Goal: Information Seeking & Learning: Learn about a topic

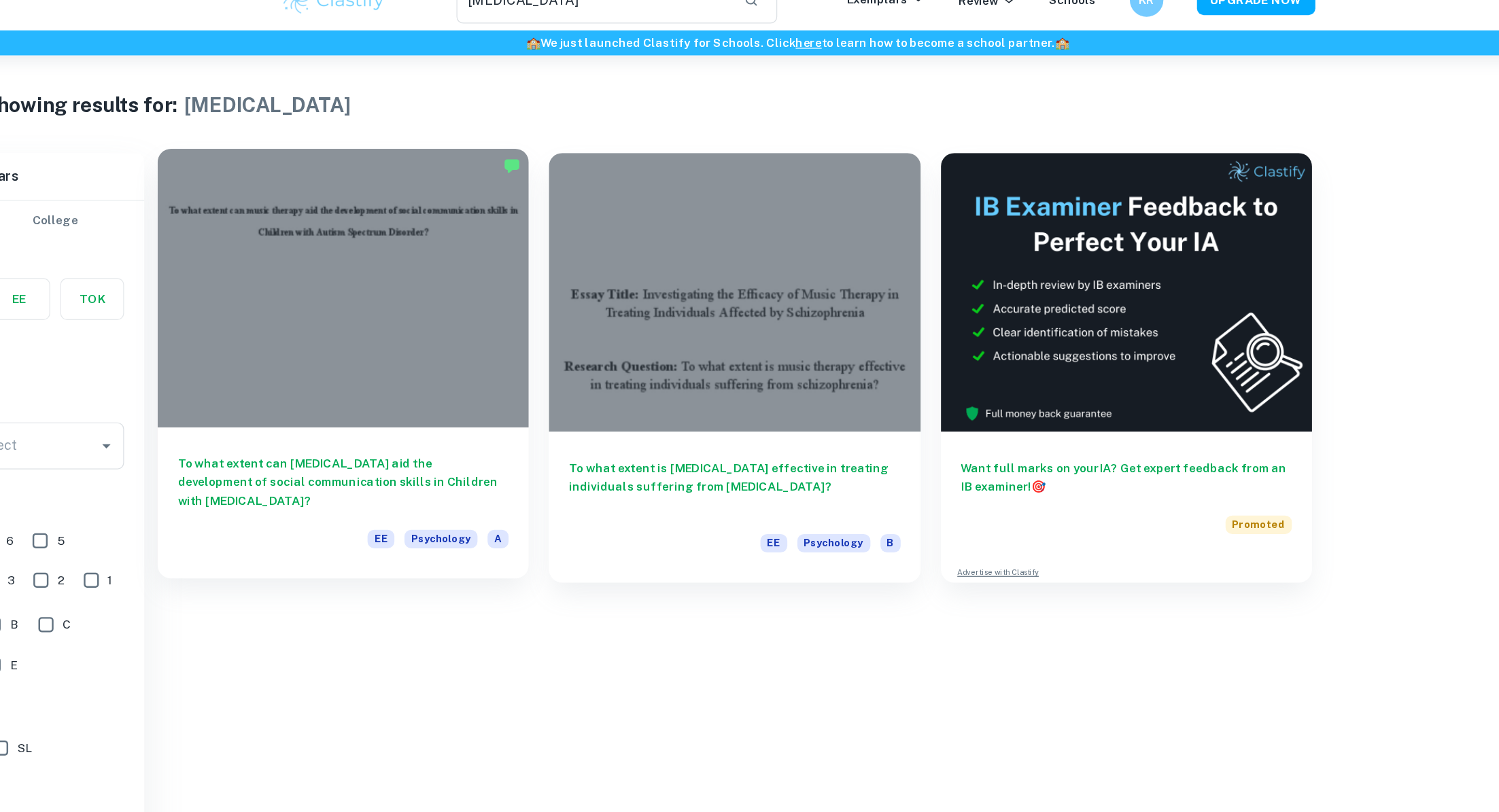
click at [278, 243] on div at bounding box center [381, 257] width 301 height 226
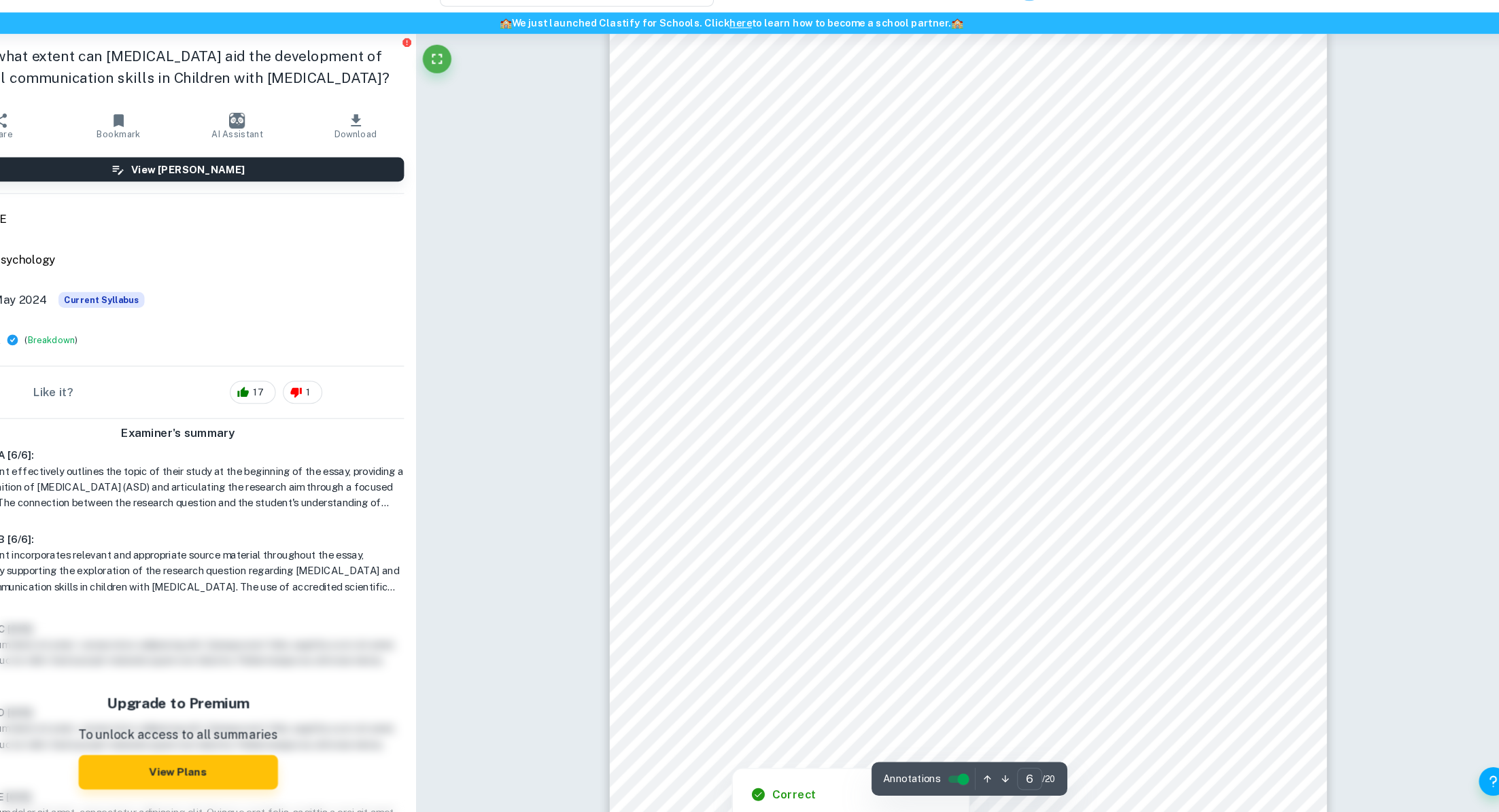
scroll to position [5925, 0]
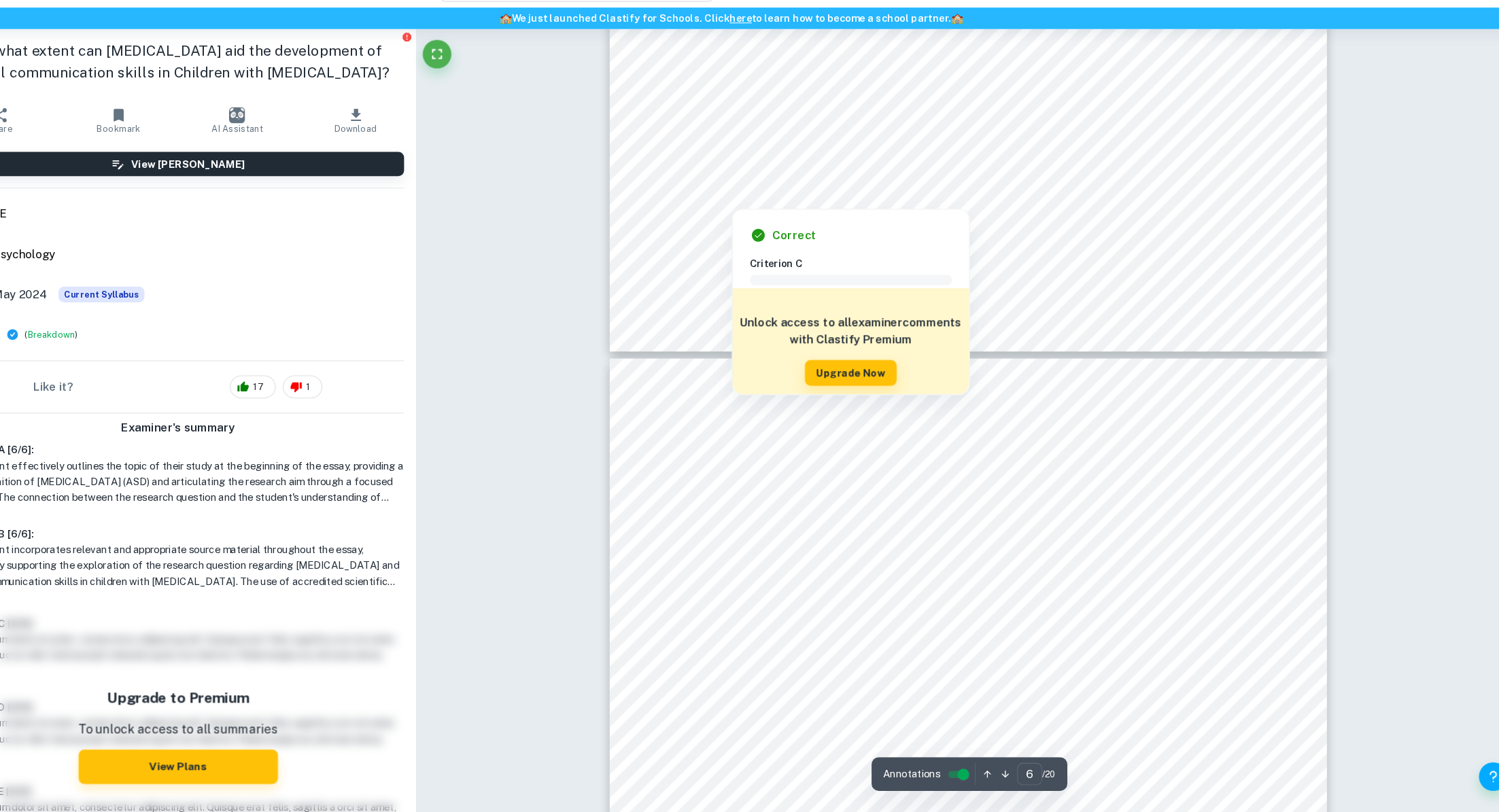
type input "7"
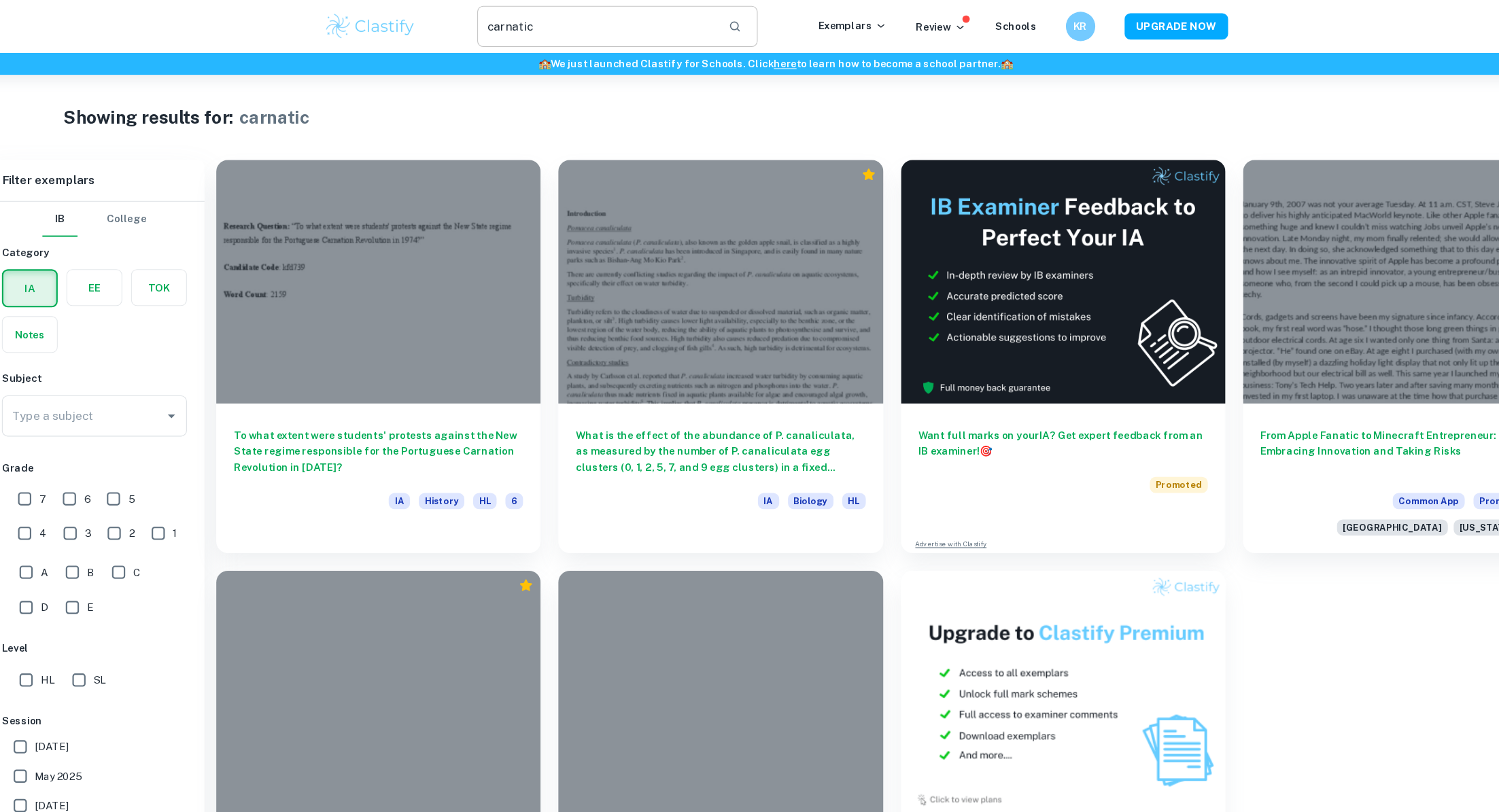
click at [575, 41] on input "[MEDICAL_DATA]" at bounding box center [584, 24] width 222 height 38
type input "music"
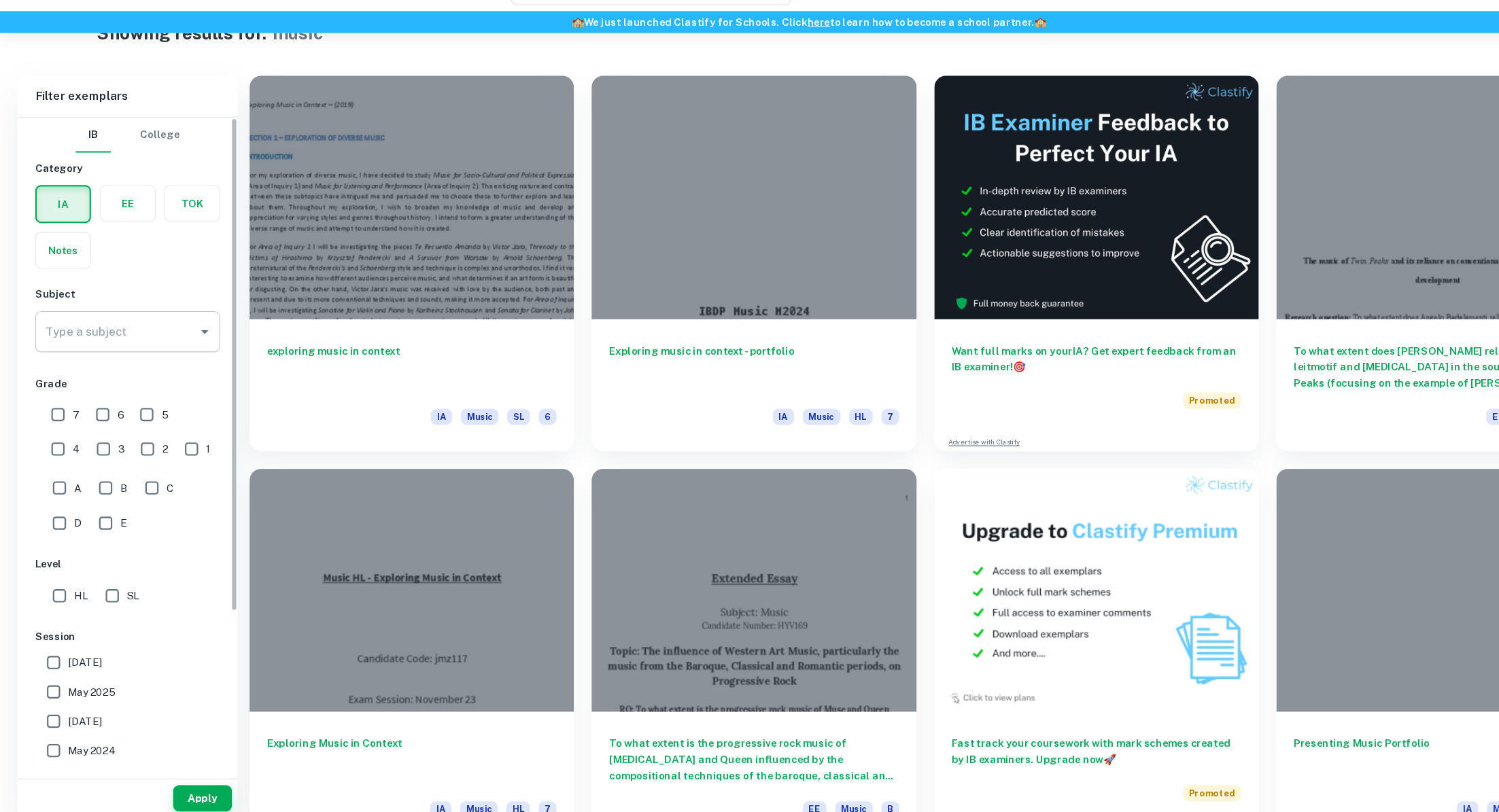
scroll to position [41, 0]
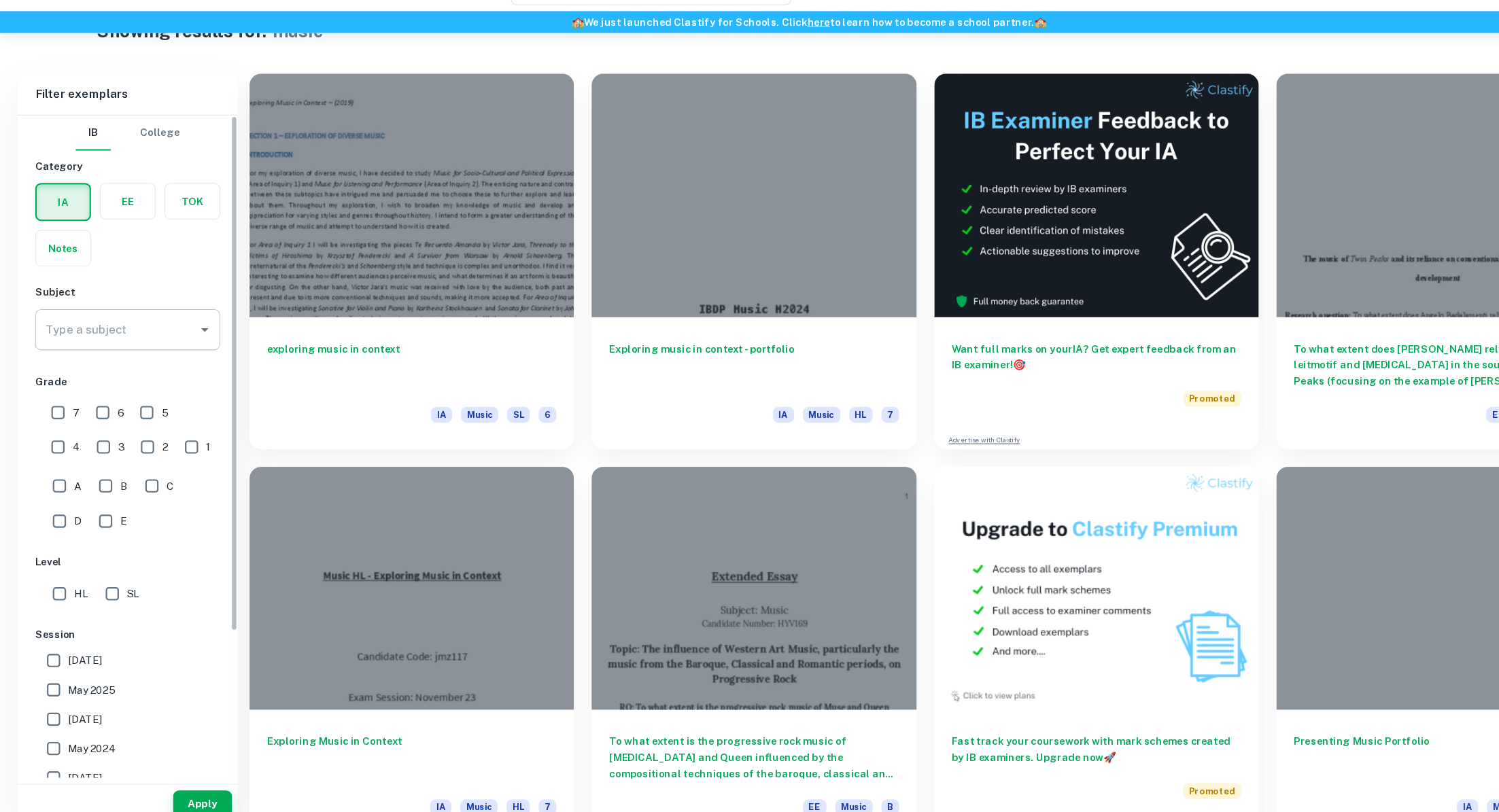
click at [104, 350] on input "Type a subject" at bounding box center [108, 343] width 138 height 26
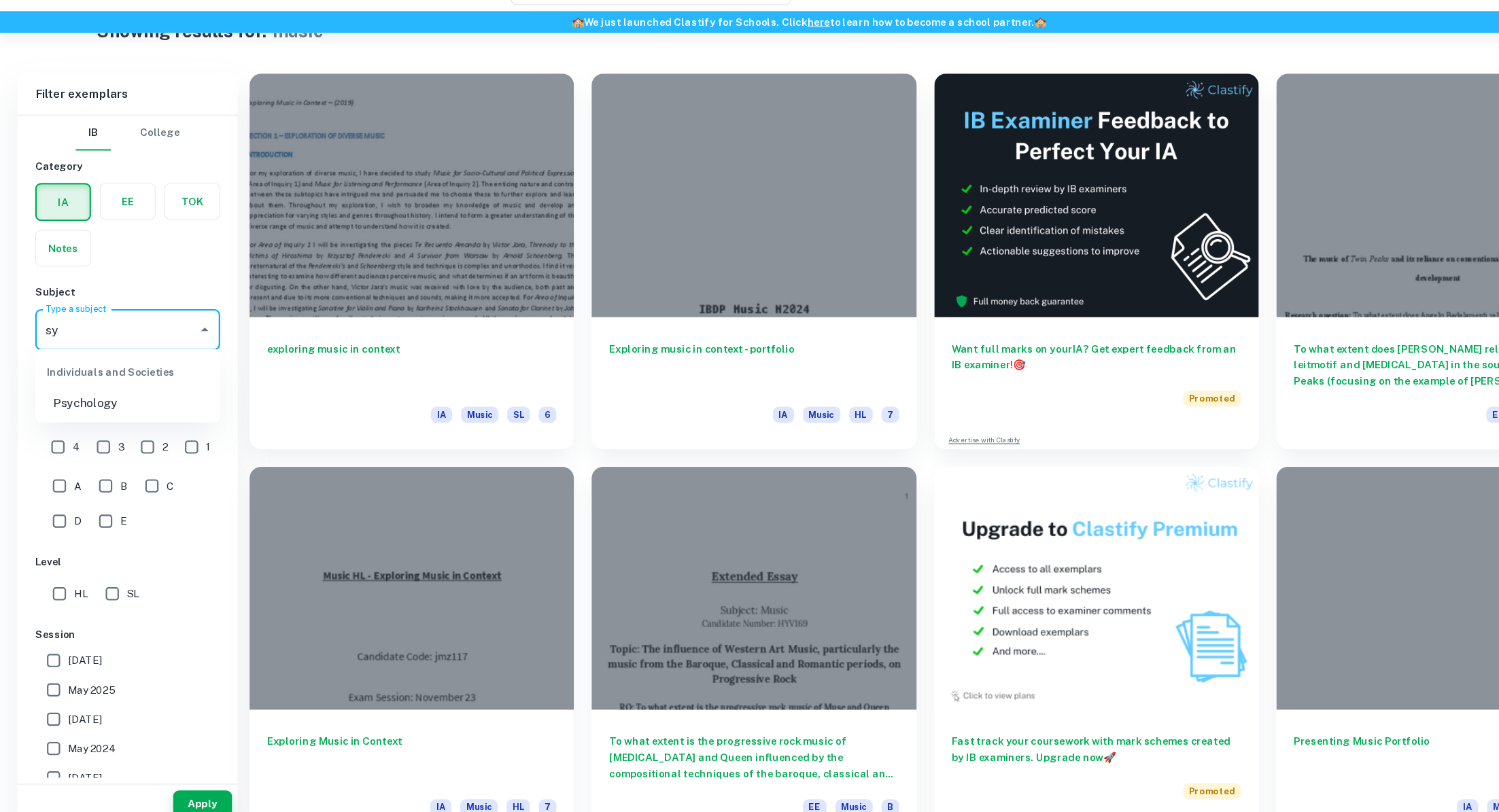
click at [74, 420] on li "Psychology" at bounding box center [118, 411] width 171 height 24
type input "Psychology"
click at [179, 783] on button "Apply" at bounding box center [187, 783] width 55 height 24
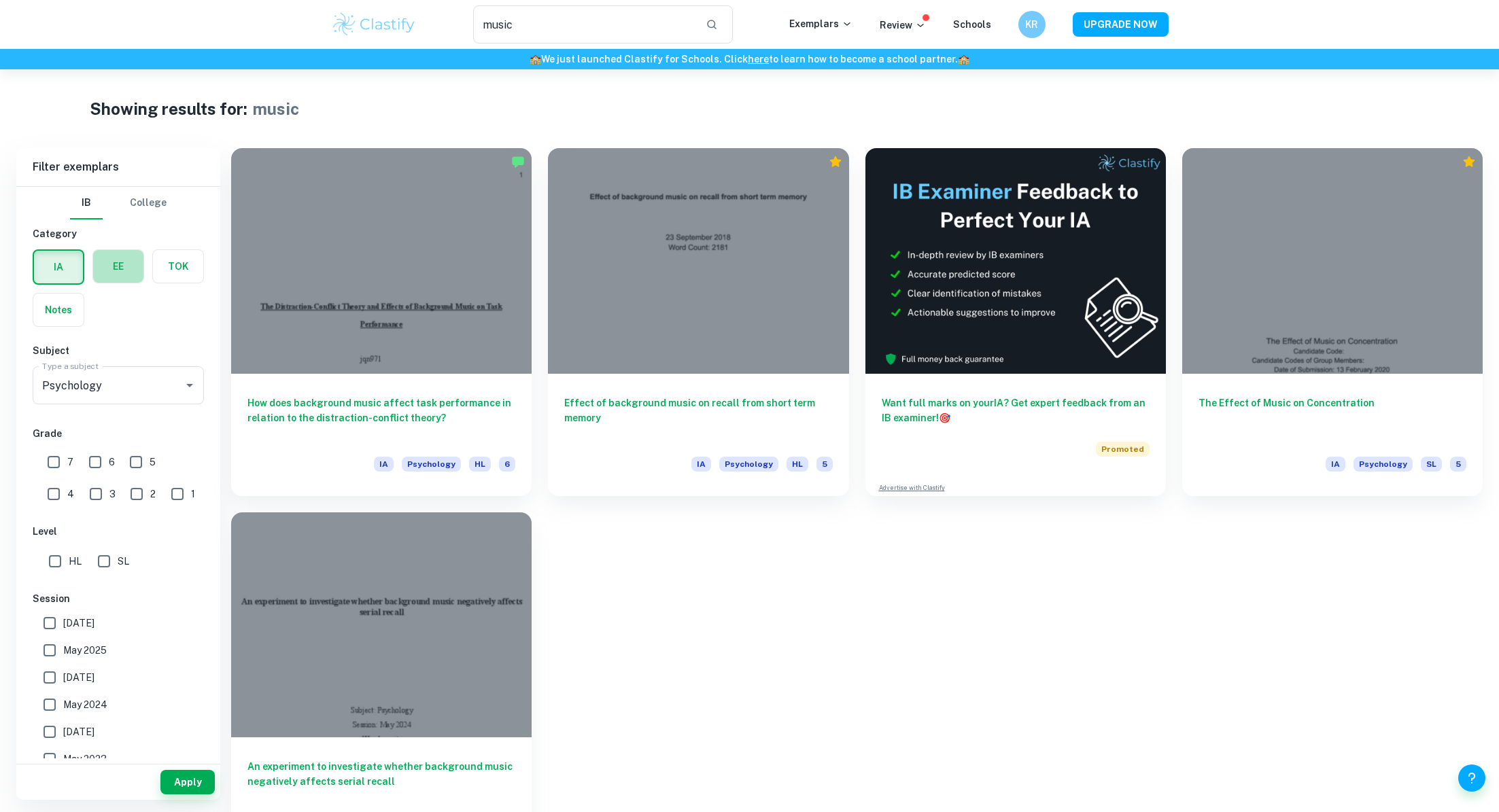
click at [118, 278] on label "button" at bounding box center [118, 266] width 50 height 33
click at [0, 0] on input "radio" at bounding box center [0, 0] width 0 height 0
click at [192, 789] on button "Apply" at bounding box center [187, 782] width 55 height 24
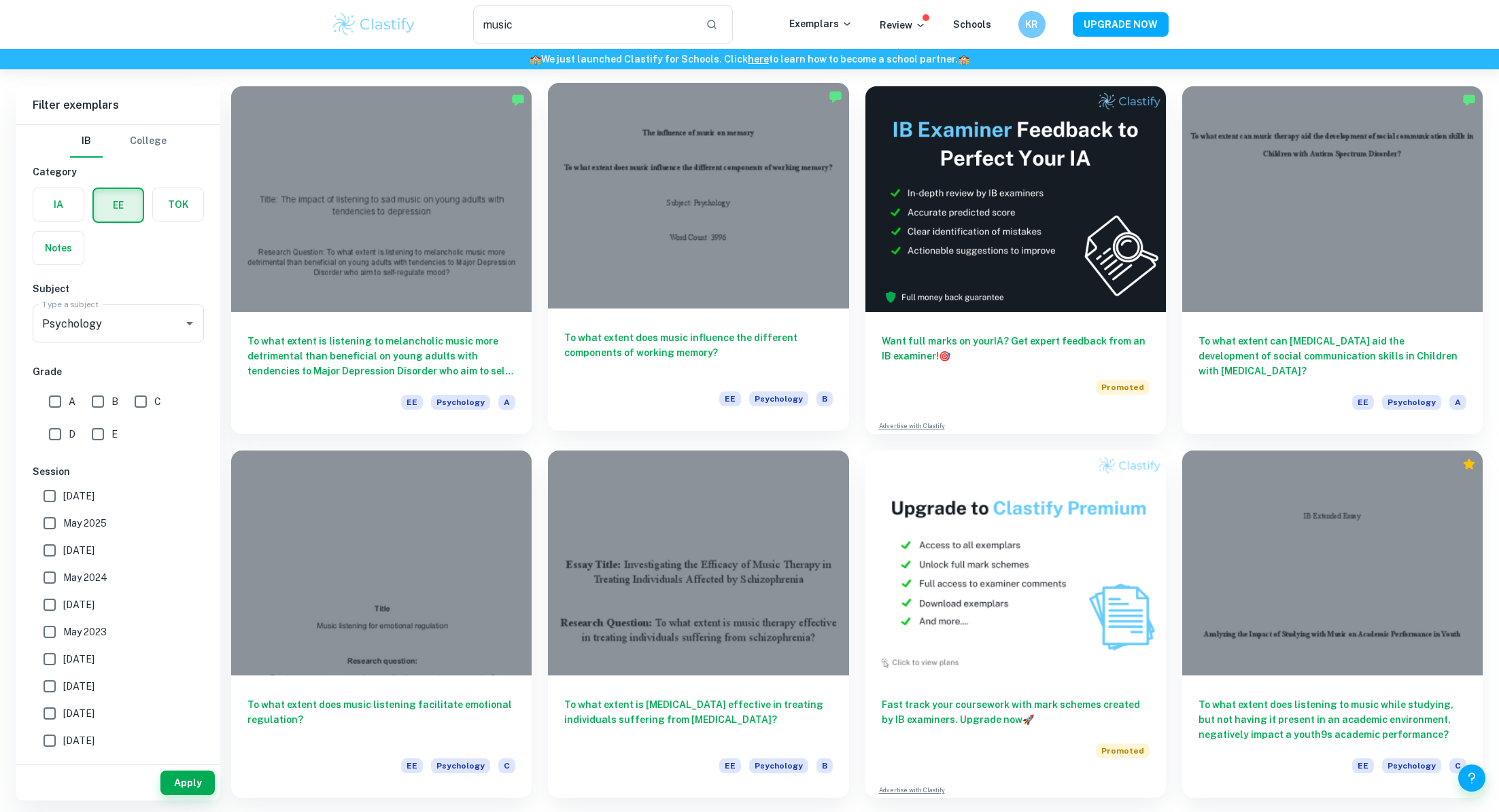
scroll to position [69, 0]
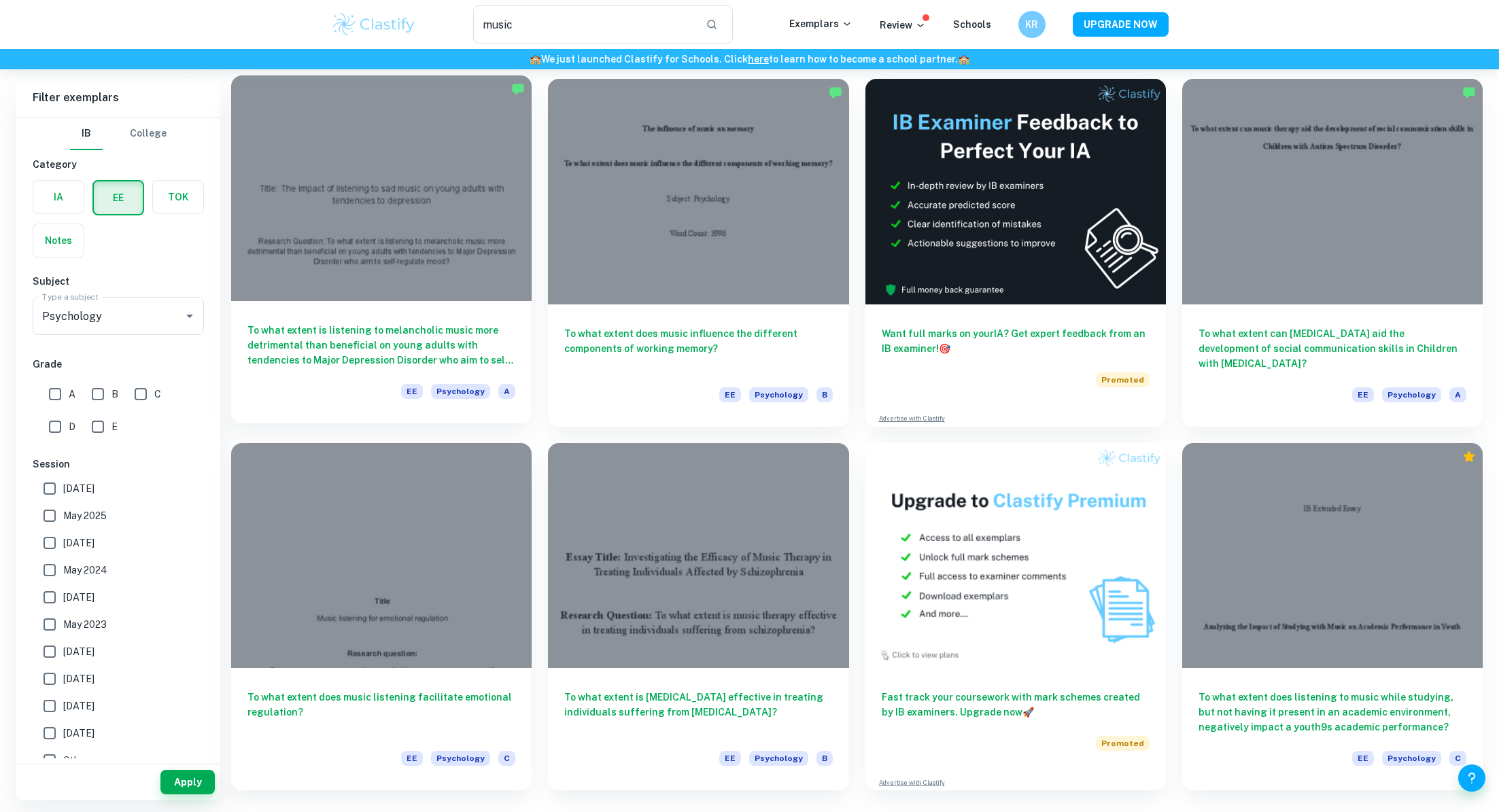
click at [429, 273] on div at bounding box center [381, 188] width 301 height 226
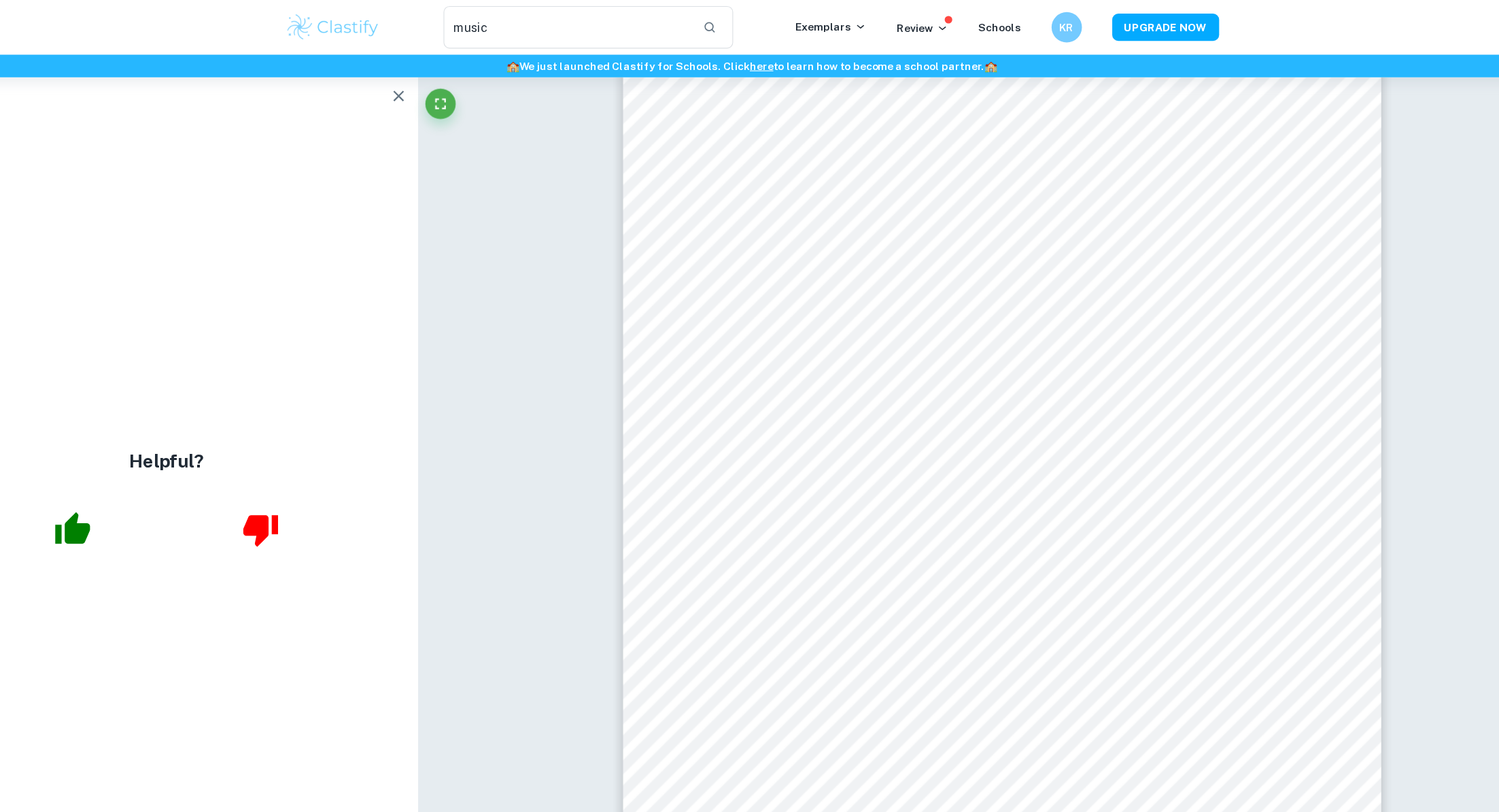
scroll to position [5136, 0]
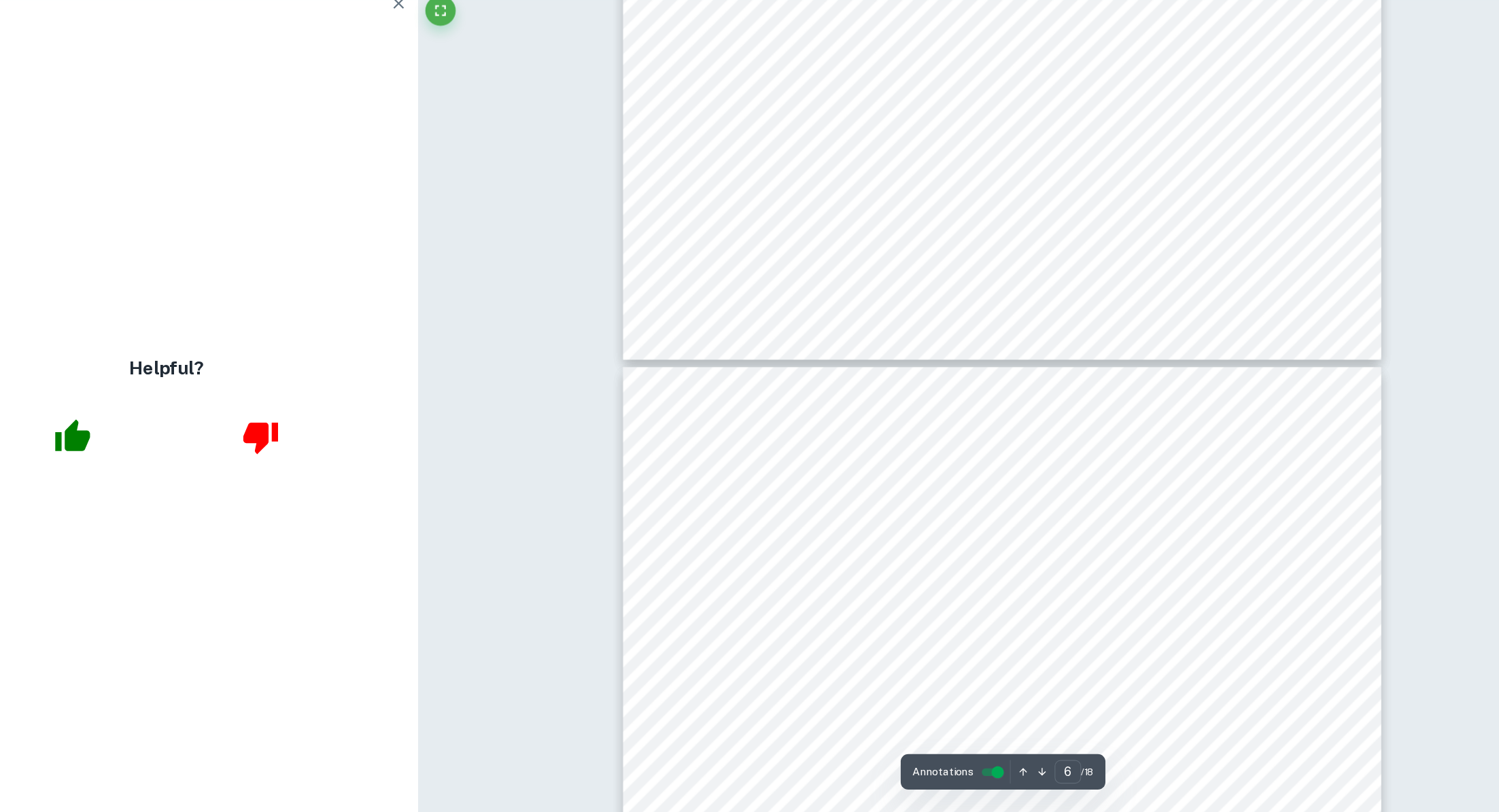
type input "7"
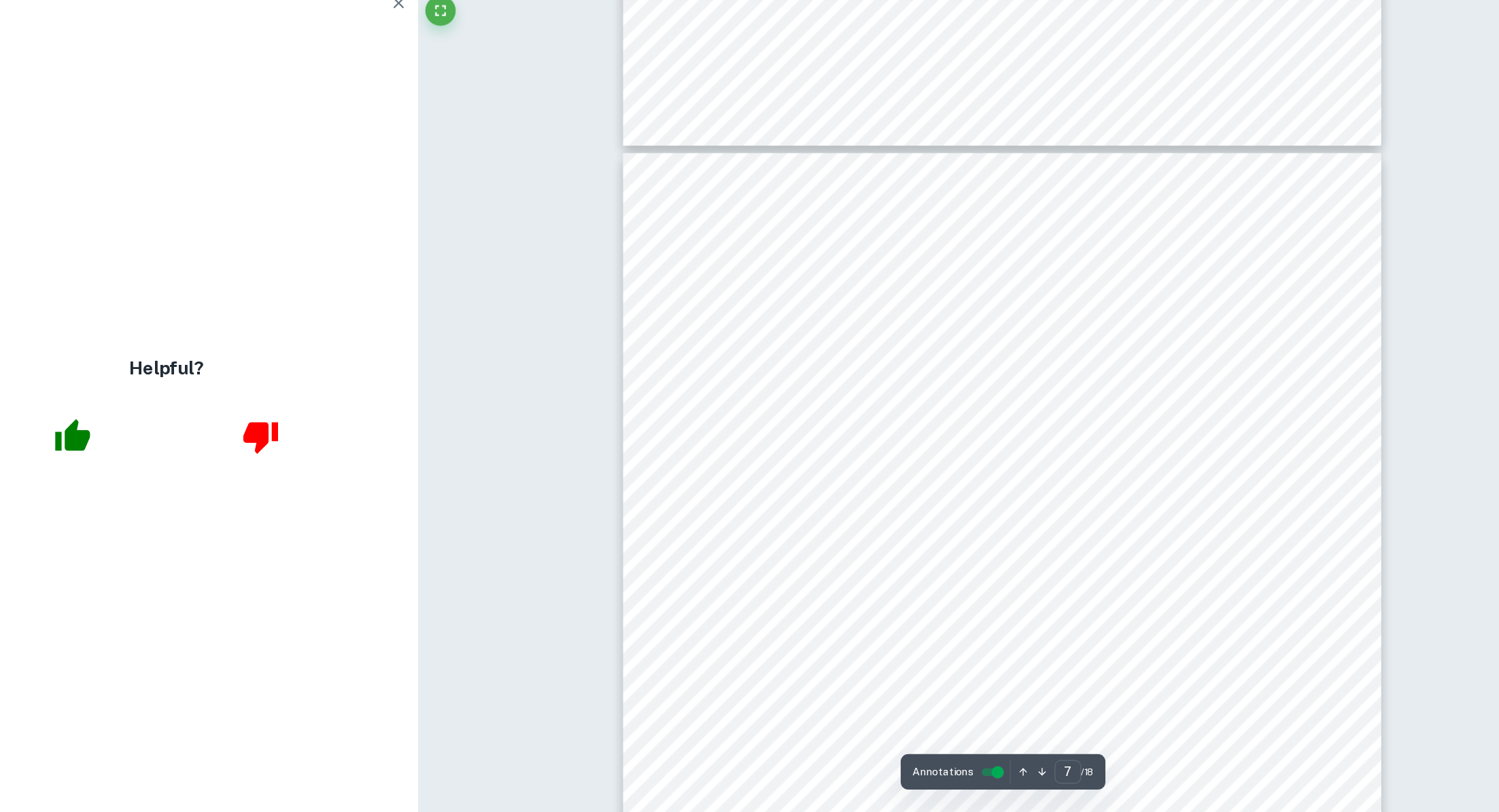
scroll to position [5881, 0]
